Goal: Download file/media

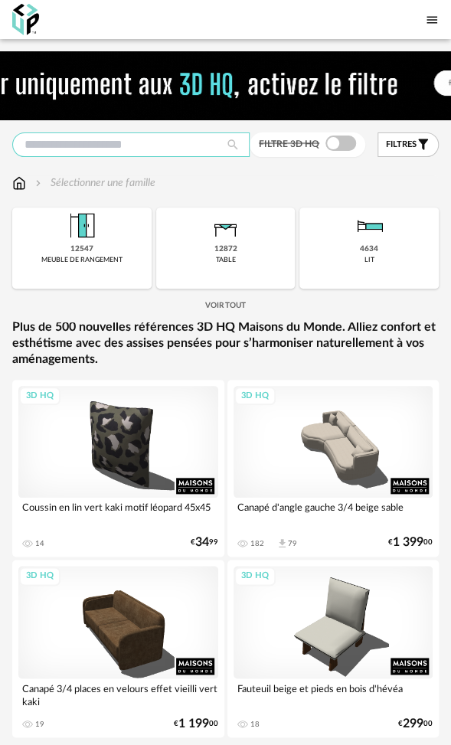
click at [90, 145] on input "text" at bounding box center [130, 144] width 237 height 24
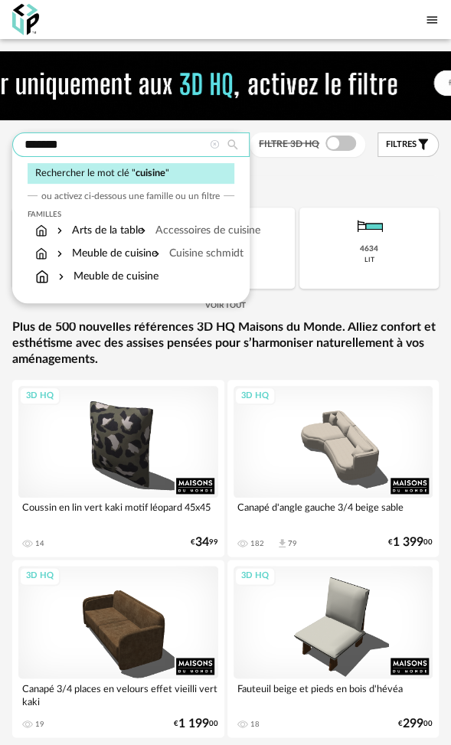
type input "*******"
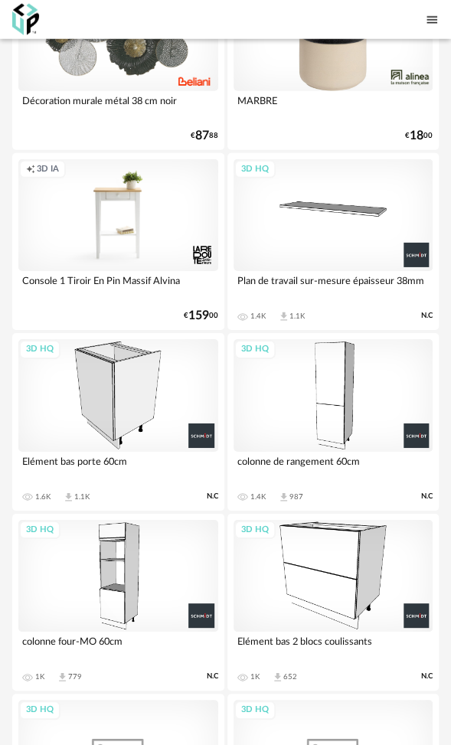
scroll to position [2372, 0]
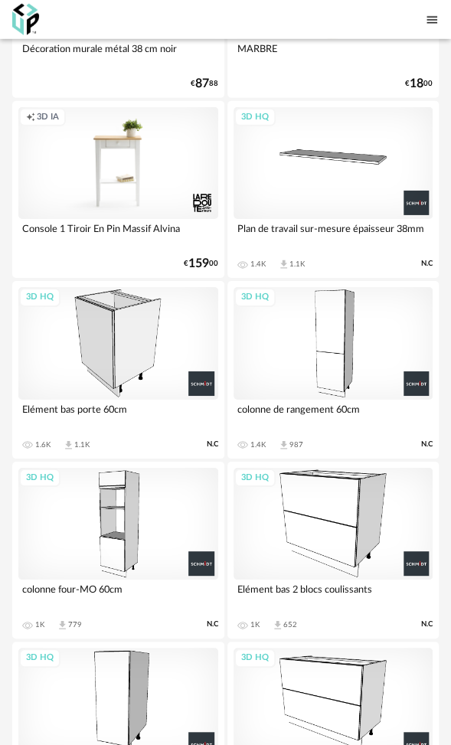
click at [125, 323] on div "3D HQ" at bounding box center [118, 343] width 200 height 112
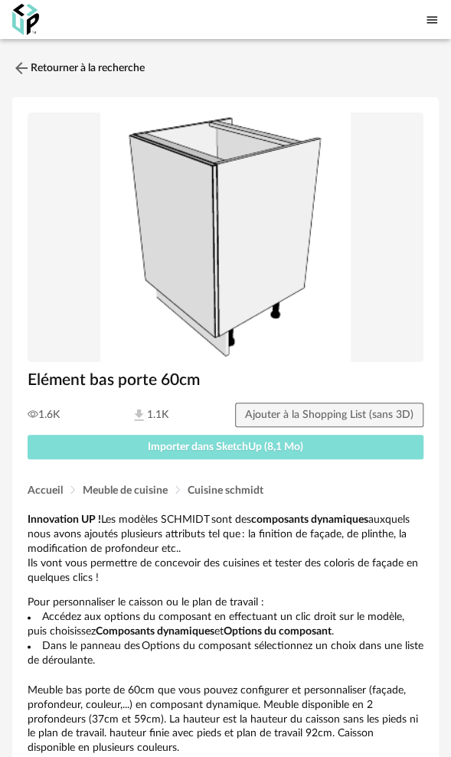
click at [230, 444] on span "Importer dans SketchUp (8,1 Mo)" at bounding box center [225, 447] width 155 height 11
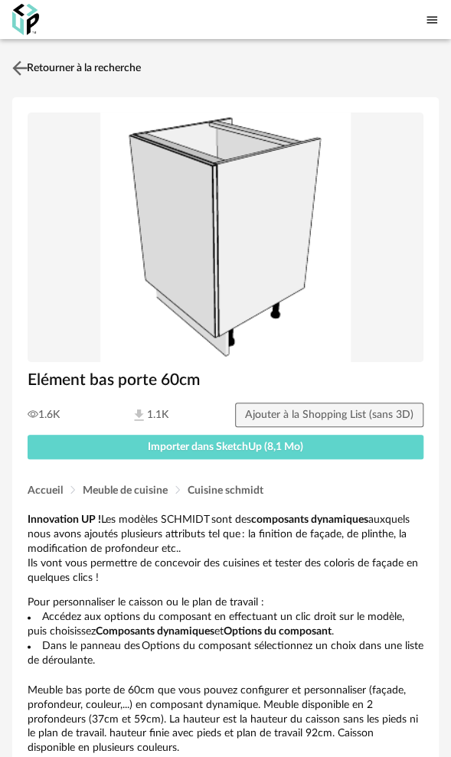
click at [121, 66] on link "Retourner à la recherche" at bounding box center [74, 68] width 132 height 34
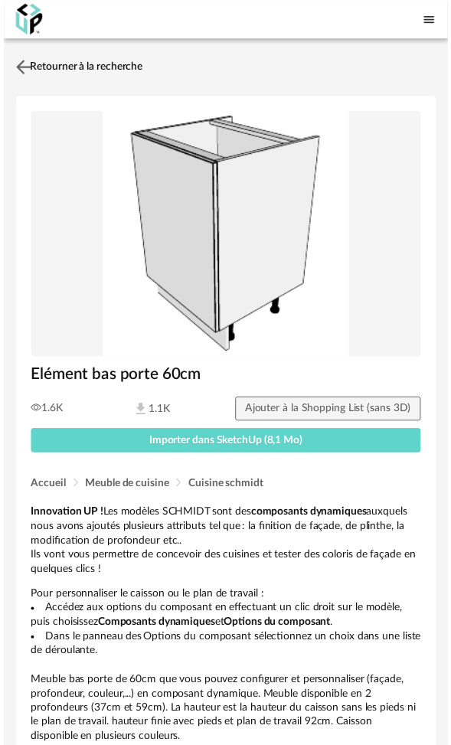
scroll to position [2372, 0]
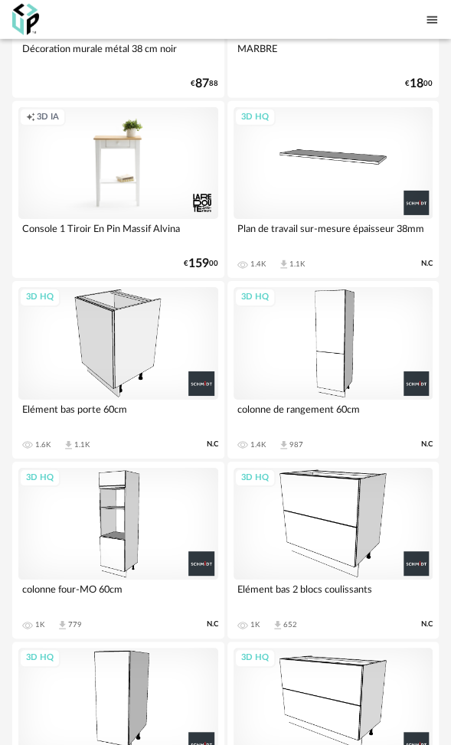
click at [343, 321] on div "3D HQ" at bounding box center [333, 343] width 200 height 112
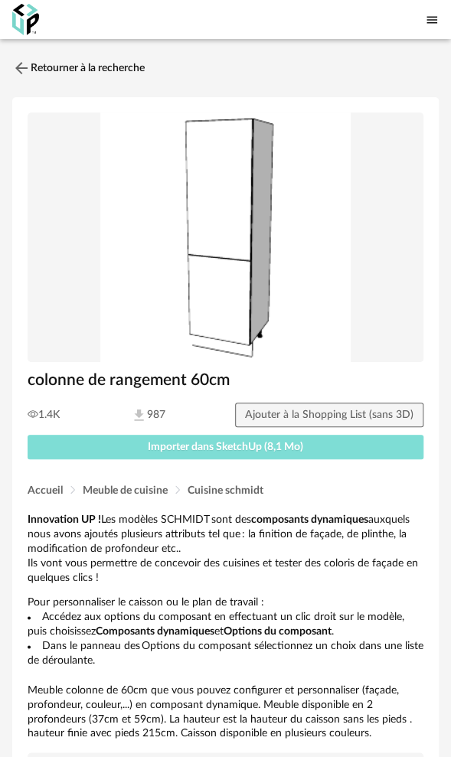
click at [221, 444] on span "Importer dans SketchUp (8,1 Mo)" at bounding box center [225, 447] width 155 height 11
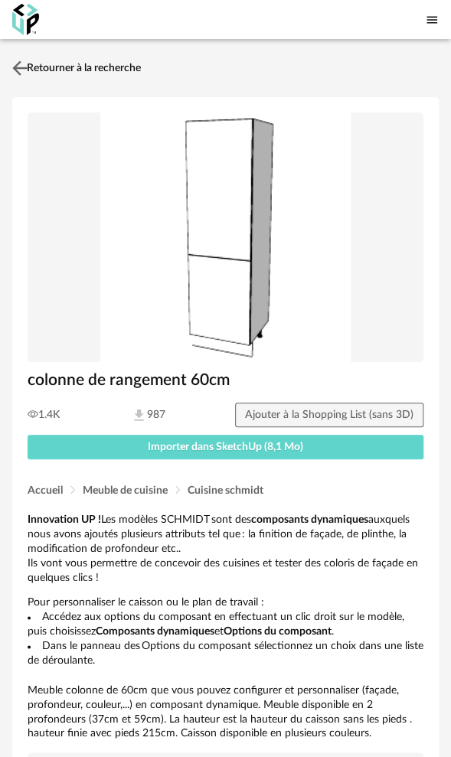
click at [86, 61] on link "Retourner à la recherche" at bounding box center [74, 68] width 132 height 34
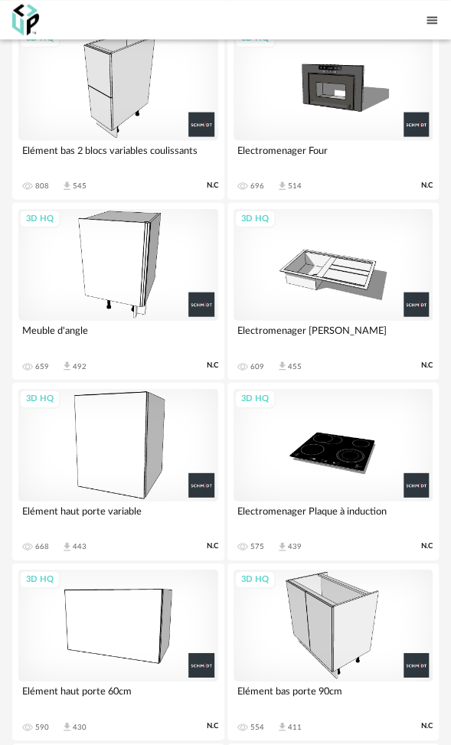
scroll to position [3597, 0]
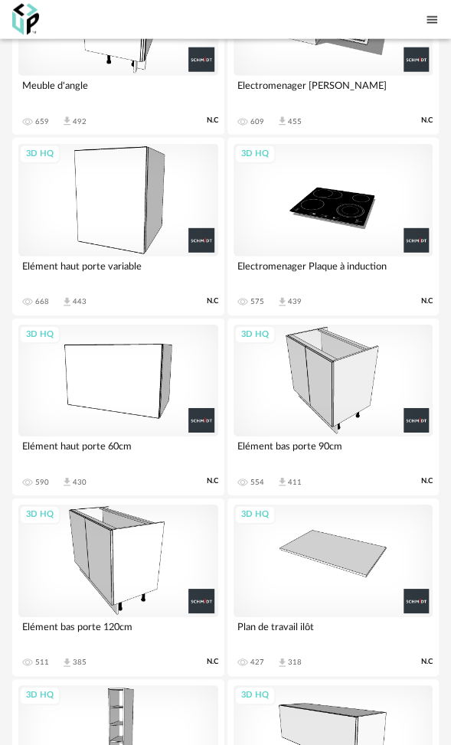
click at [113, 202] on div "3D HQ" at bounding box center [118, 200] width 200 height 112
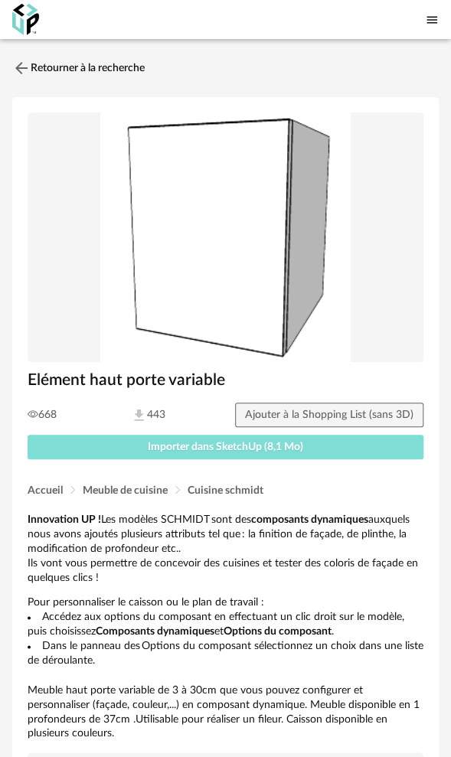
click at [237, 444] on span "Importer dans SketchUp (8,1 Mo)" at bounding box center [225, 447] width 155 height 11
